Goal: Information Seeking & Learning: Learn about a topic

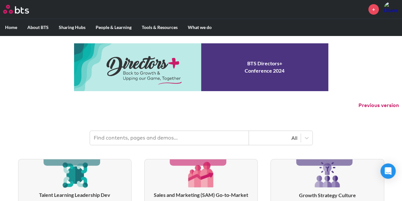
click at [151, 140] on input "text" at bounding box center [169, 138] width 159 height 14
type input "multipliers"
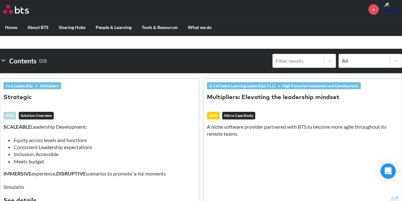
scroll to position [187, 0]
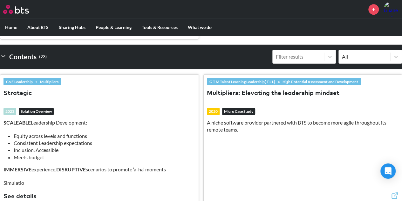
click at [260, 90] on button "Multipliers: Elevating the leadership mindset" at bounding box center [273, 93] width 133 height 9
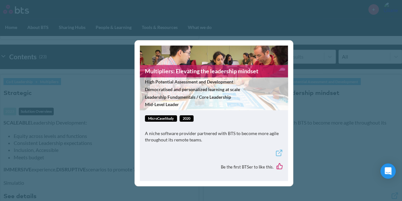
click at [313, 115] on div "Multipliers: Elevating the leadership mindset High Potential Assessment and Dev…" at bounding box center [201, 100] width 402 height 201
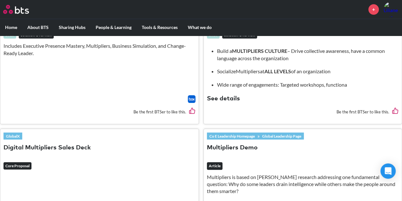
scroll to position [418, 0]
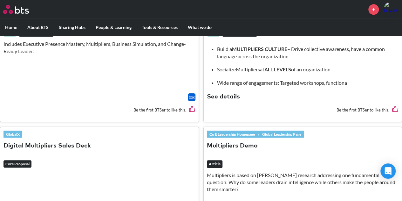
click at [238, 143] on button "Multipliers Demo" at bounding box center [232, 146] width 51 height 9
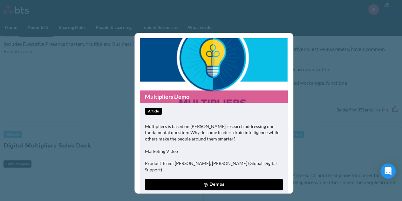
click at [205, 179] on button "Demos" at bounding box center [214, 184] width 138 height 11
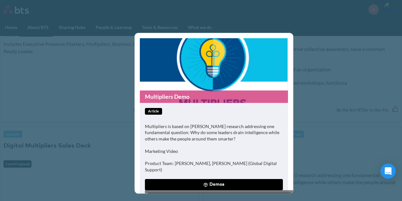
scroll to position [23, 0]
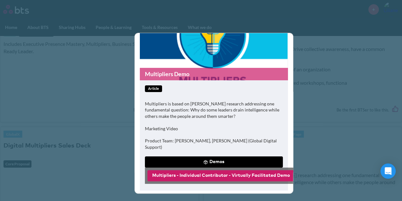
click at [201, 170] on button "Multipliers - Individual Contributor - Virtually Facilitated Demo" at bounding box center [221, 175] width 147 height 11
